Goal: Information Seeking & Learning: Find specific fact

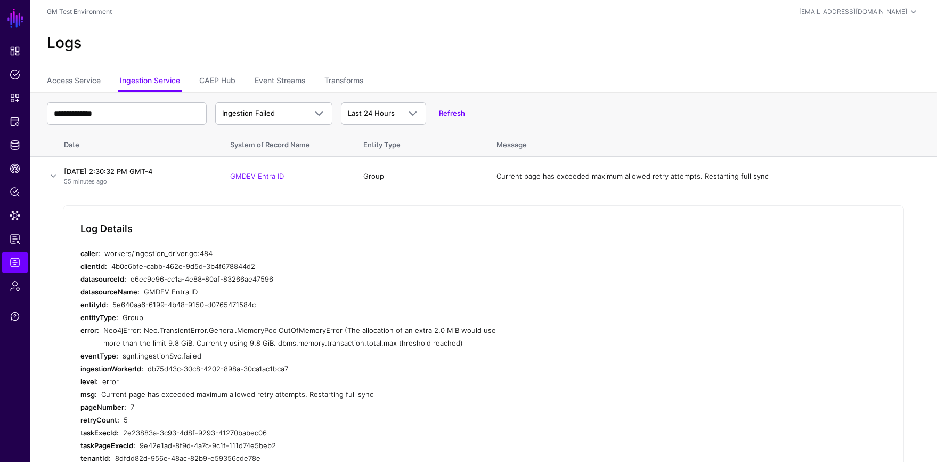
scroll to position [108, 0]
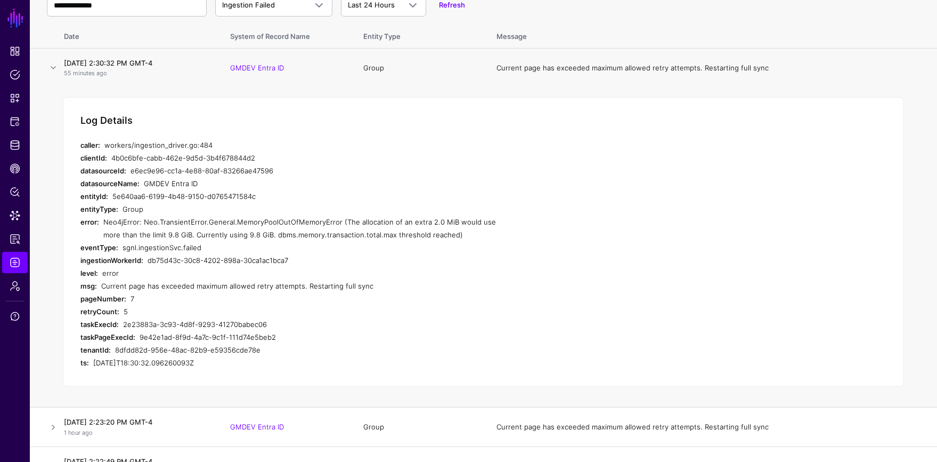
drag, startPoint x: 104, startPoint y: 222, endPoint x: 437, endPoint y: 234, distance: 333.3
click at [437, 234] on div "Neo4jError: Neo.TransientError.General.MemoryPoolOutOfMemoryError (The allocati…" at bounding box center [304, 228] width 403 height 26
copy div "Neo4jError: Neo.TransientError.General.MemoryPoolOutOfMemoryError (The allocati…"
click at [177, 221] on div "Neo4jError: Neo.TransientError.General.MemoryPoolOutOfMemoryError (The allocati…" at bounding box center [304, 228] width 403 height 26
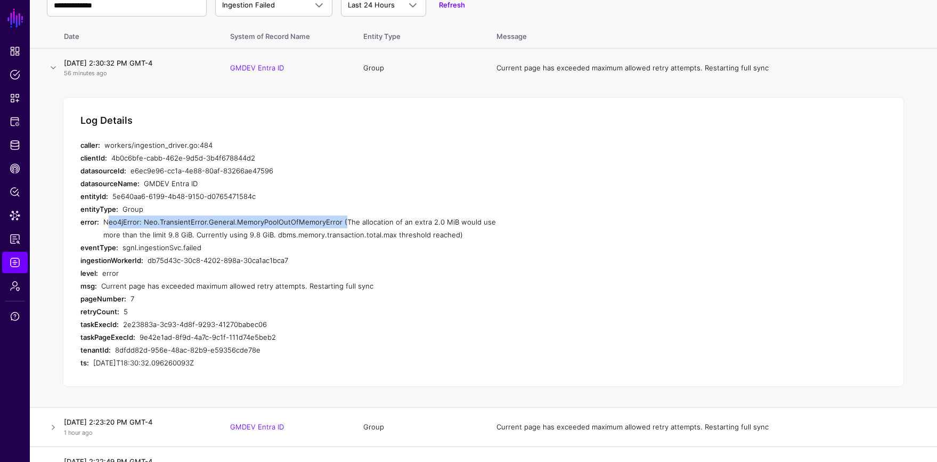
drag, startPoint x: 107, startPoint y: 222, endPoint x: 336, endPoint y: 223, distance: 229.2
click at [336, 223] on div "Neo4jError: Neo.TransientError.General.MemoryPoolOutOfMemoryError (The allocati…" at bounding box center [304, 228] width 403 height 26
copy div "Neo4jError: Neo.TransientError.General.MemoryPoolOutOfMemoryError"
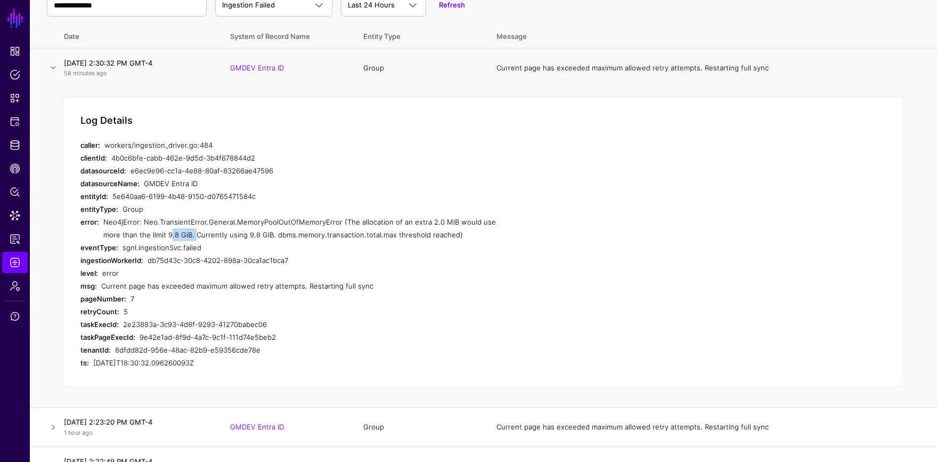
drag, startPoint x: 172, startPoint y: 236, endPoint x: 149, endPoint y: 237, distance: 23.5
click at [149, 237] on div "Neo4jError: Neo.TransientError.General.MemoryPoolOutOfMemoryError (The allocati…" at bounding box center [304, 228] width 403 height 26
copy div "9.8 GiB."
drag, startPoint x: 255, startPoint y: 236, endPoint x: 432, endPoint y: 237, distance: 176.9
click at [432, 237] on div "Neo4jError: Neo.TransientError.General.MemoryPoolOutOfMemoryError (The allocati…" at bounding box center [304, 228] width 403 height 26
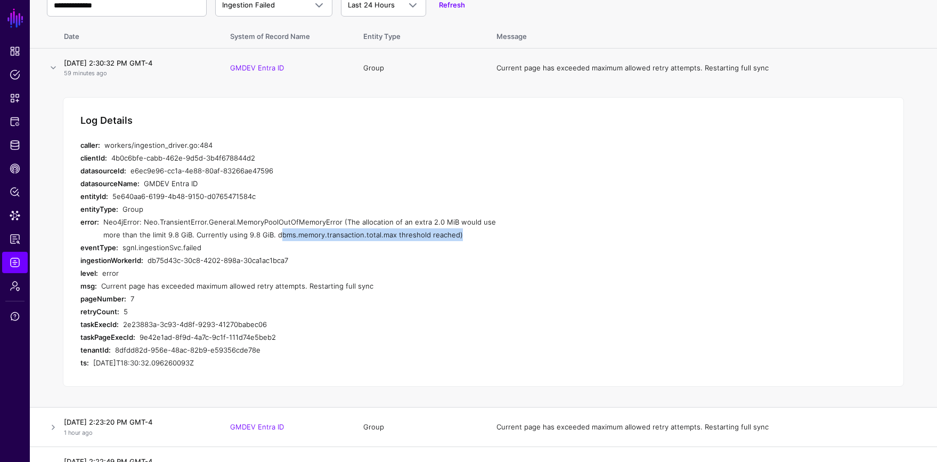
copy div "dbms.memory.transaction.total.max threshold reached"
click at [104, 227] on div "Neo4jError: Neo.TransientError.General.MemoryPoolOutOfMemoryError (The allocati…" at bounding box center [304, 228] width 403 height 26
drag, startPoint x: 104, startPoint y: 222, endPoint x: 438, endPoint y: 236, distance: 333.9
click at [438, 236] on div "Neo4jError: Neo.TransientError.General.MemoryPoolOutOfMemoryError (The allocati…" at bounding box center [304, 228] width 403 height 26
copy div "Neo4jError: Neo.TransientError.General.MemoryPoolOutOfMemoryError (The allocati…"
